Goal: Find specific page/section: Find specific page/section

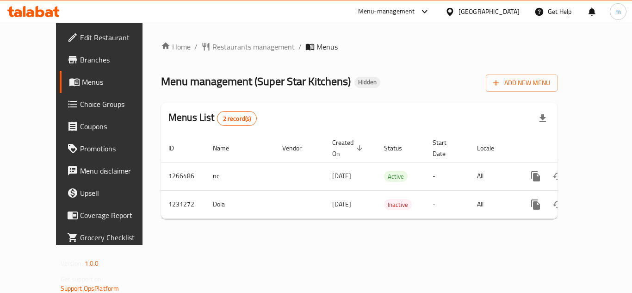
click at [48, 13] on icon at bounding box center [49, 13] width 8 height 8
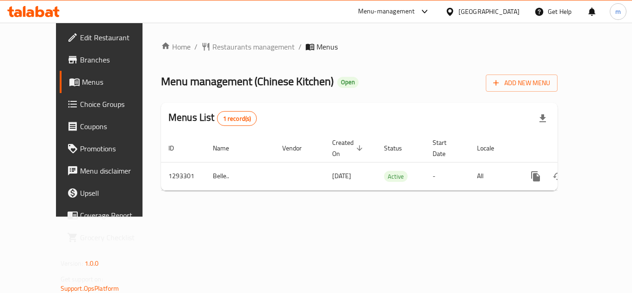
click at [50, 13] on icon at bounding box center [49, 13] width 8 height 8
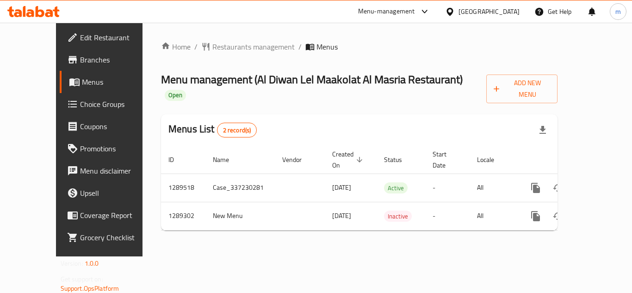
click at [20, 10] on icon at bounding box center [33, 11] width 52 height 11
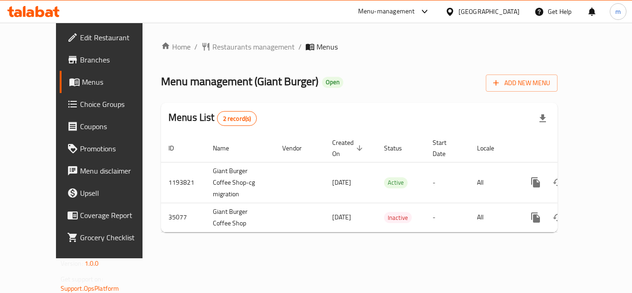
click at [39, 12] on icon at bounding box center [33, 11] width 52 height 11
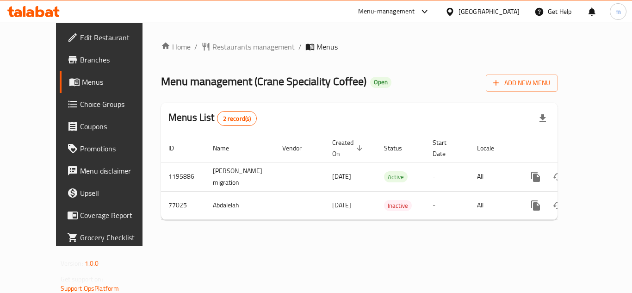
click at [53, 12] on icon at bounding box center [33, 11] width 52 height 11
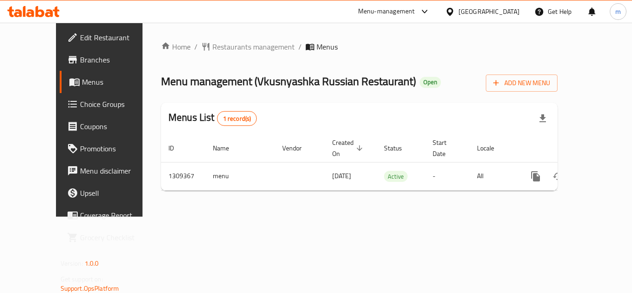
click at [33, 9] on icon at bounding box center [33, 11] width 52 height 11
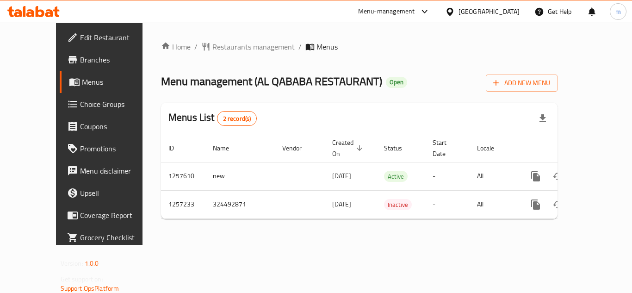
click at [48, 18] on div at bounding box center [33, 11] width 67 height 18
click at [49, 11] on icon at bounding box center [33, 11] width 52 height 11
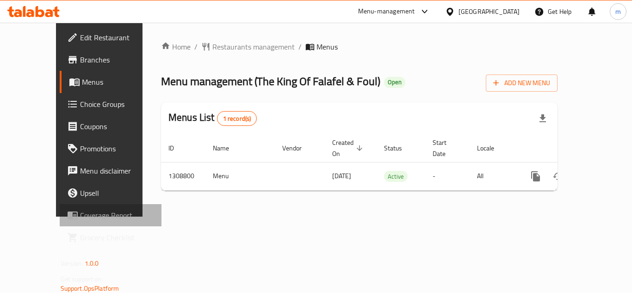
click at [60, 220] on link "Coverage Report" at bounding box center [111, 215] width 102 height 22
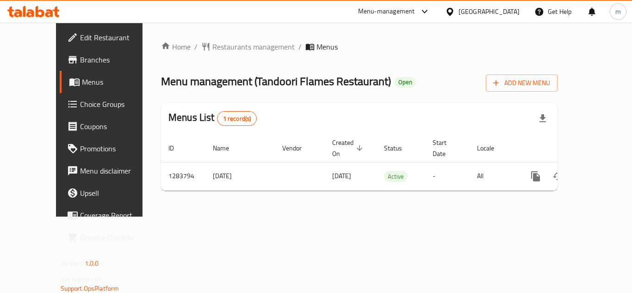
click at [48, 12] on icon at bounding box center [49, 13] width 8 height 8
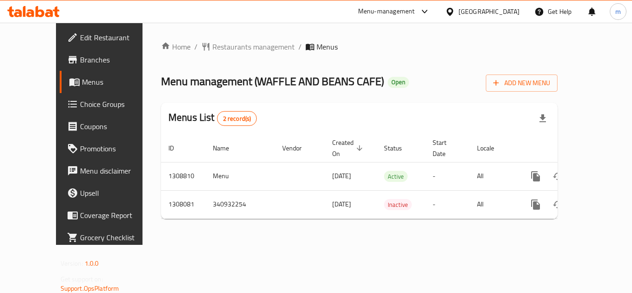
click at [38, 8] on icon at bounding box center [33, 11] width 52 height 11
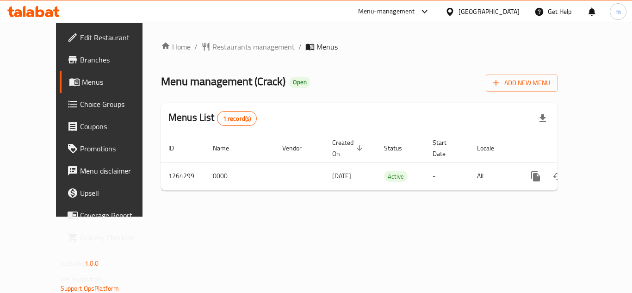
click at [52, 6] on div at bounding box center [33, 11] width 67 height 18
click at [37, 10] on icon at bounding box center [40, 11] width 9 height 11
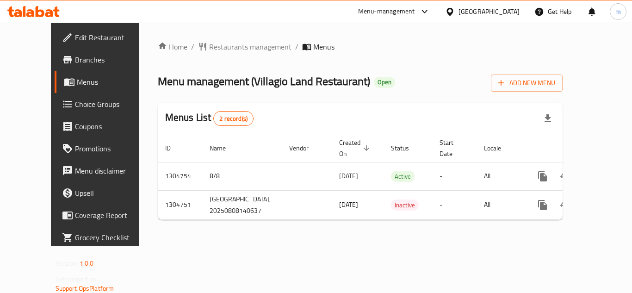
click at [21, 7] on icon at bounding box center [33, 11] width 52 height 11
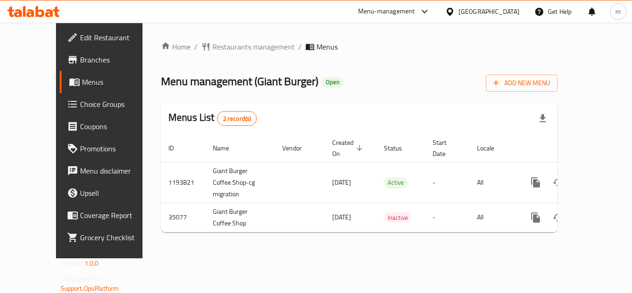
click at [58, 8] on icon at bounding box center [33, 11] width 52 height 11
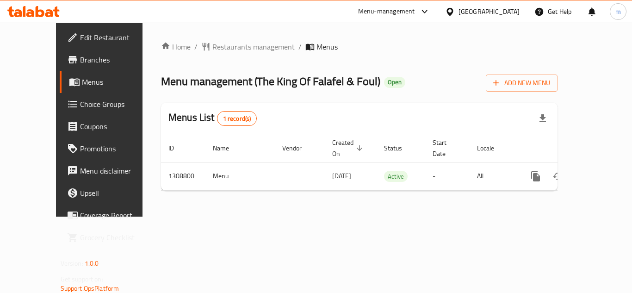
click at [29, 7] on icon at bounding box center [33, 11] width 52 height 11
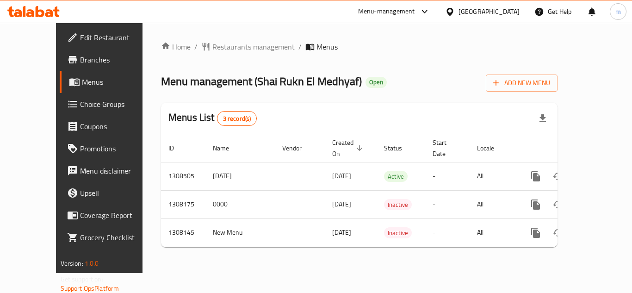
click at [40, 9] on icon at bounding box center [33, 11] width 52 height 11
